Goal: Transaction & Acquisition: Purchase product/service

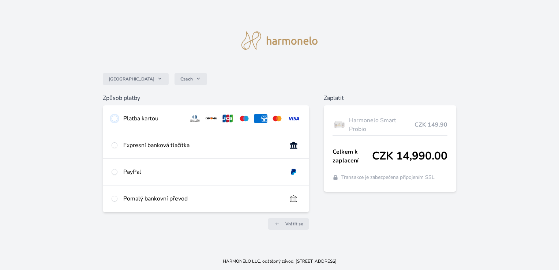
click at [114, 119] on input "radio" at bounding box center [115, 119] width 6 height 6
radio input "true"
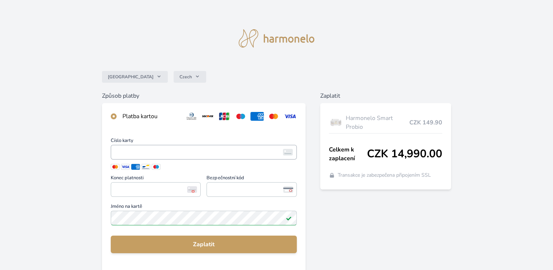
click at [112, 151] on span "<p>Your browser does not support iframes.</p>" at bounding box center [204, 152] width 186 height 15
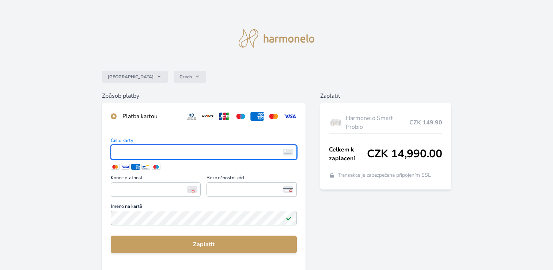
click at [112, 151] on span "<p>Your browser does not support iframes.</p>" at bounding box center [204, 152] width 186 height 15
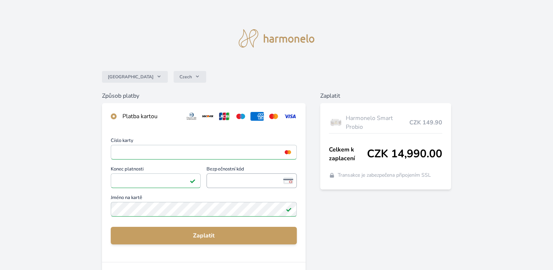
click at [209, 180] on span "<p>Your browser does not support iframes.</p>" at bounding box center [252, 180] width 90 height 15
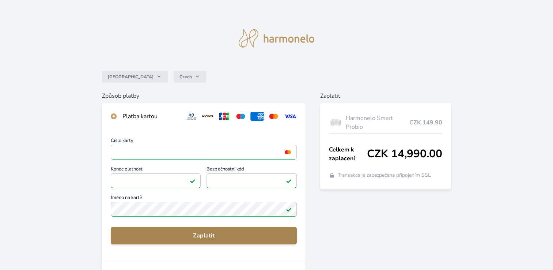
click at [210, 230] on button "Zaplatit" at bounding box center [204, 236] width 186 height 18
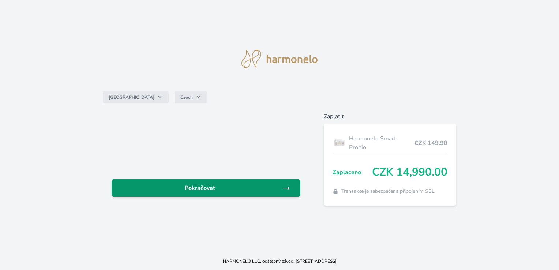
click at [223, 190] on span "Pokračovat" at bounding box center [199, 188] width 165 height 9
